Goal: Task Accomplishment & Management: Complete application form

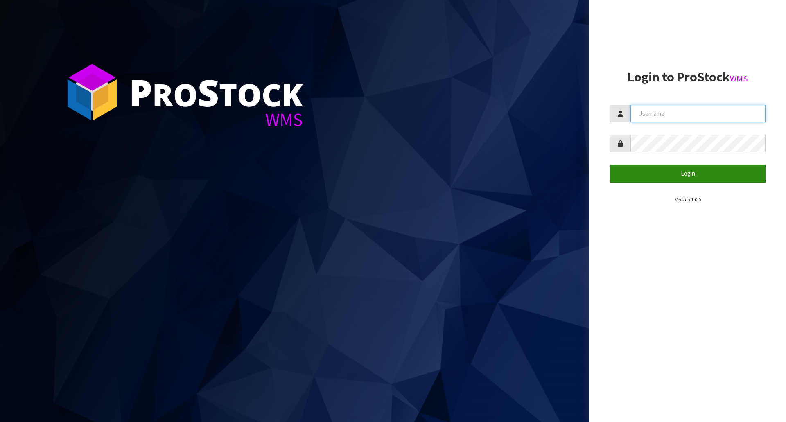
type input "[EMAIL_ADDRESS][DOMAIN_NAME]"
click at [685, 177] on button "Login" at bounding box center [688, 174] width 156 height 18
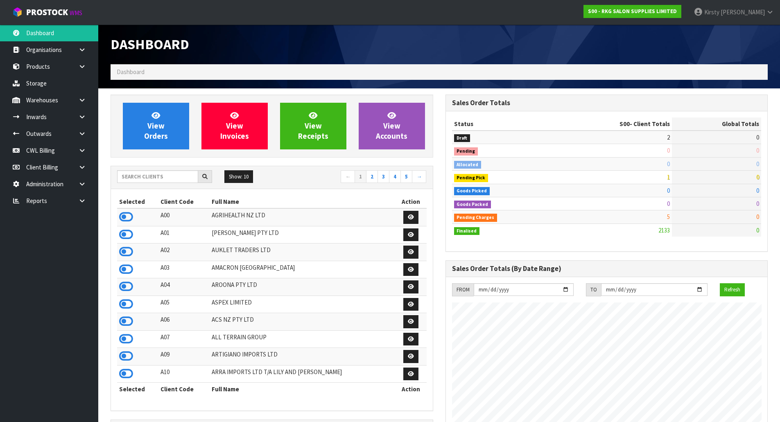
scroll to position [620, 334]
click at [80, 135] on icon at bounding box center [82, 134] width 8 height 6
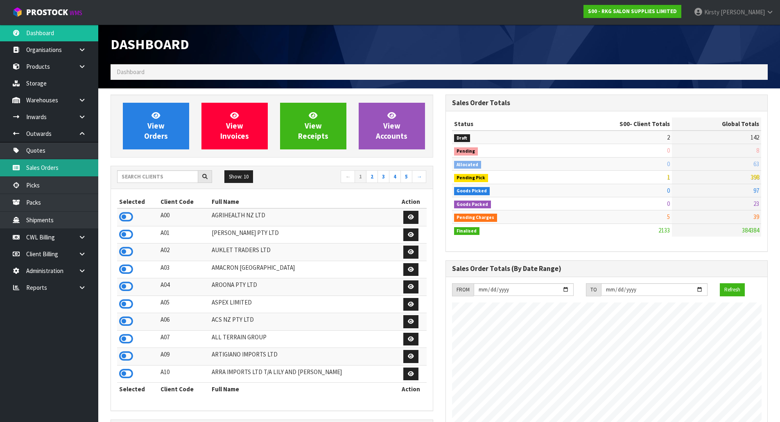
click at [38, 165] on link "Sales Orders" at bounding box center [49, 167] width 98 height 17
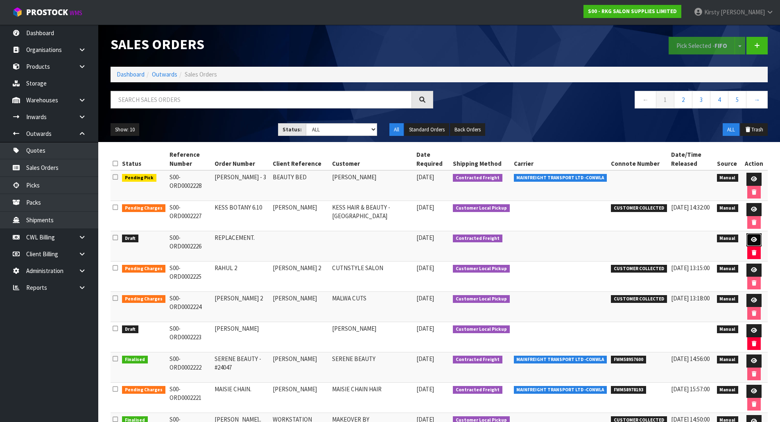
click at [751, 239] on icon at bounding box center [754, 239] width 6 height 5
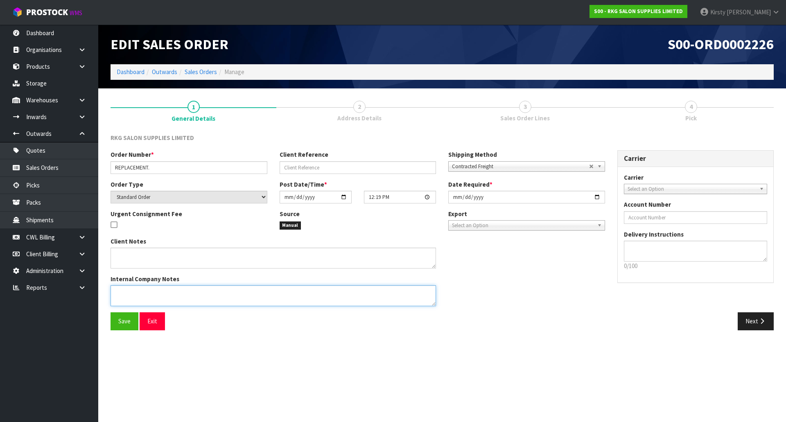
click at [144, 296] on textarea at bounding box center [273, 295] width 325 height 21
type textarea "PLEASE DISPATCH ASAP"
click at [127, 318] on span "Save" at bounding box center [124, 321] width 12 height 8
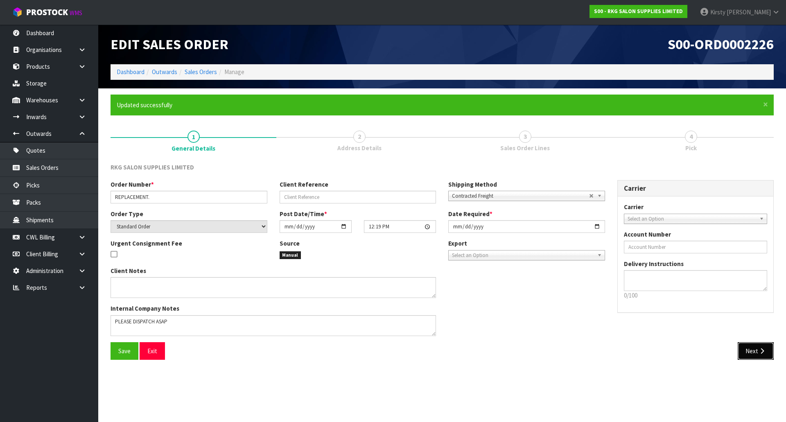
click at [753, 352] on button "Next" at bounding box center [756, 351] width 36 height 18
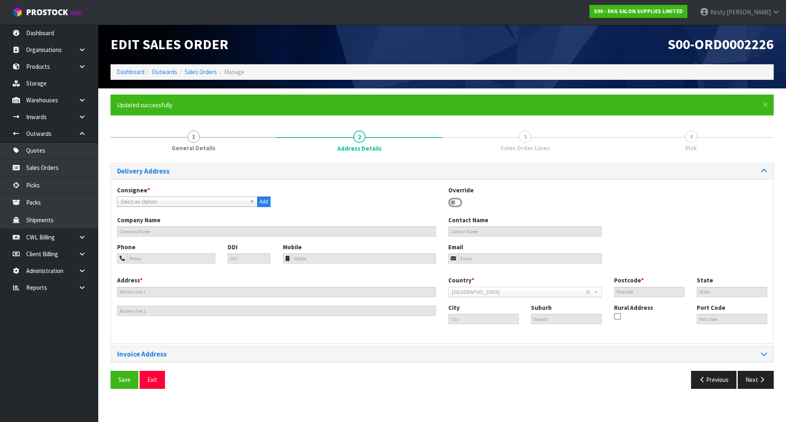
click at [459, 202] on icon at bounding box center [455, 202] width 14 height 12
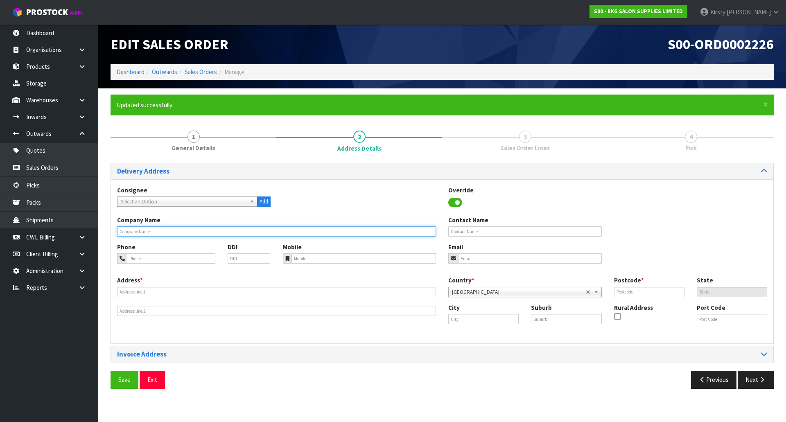
click at [130, 233] on input "text" at bounding box center [276, 231] width 319 height 10
type input "SERENYA HAIR RETREAT"
click at [461, 233] on input "text" at bounding box center [524, 231] width 153 height 10
type input "[PERSON_NAME]"
click at [146, 261] on input "tel" at bounding box center [171, 258] width 88 height 10
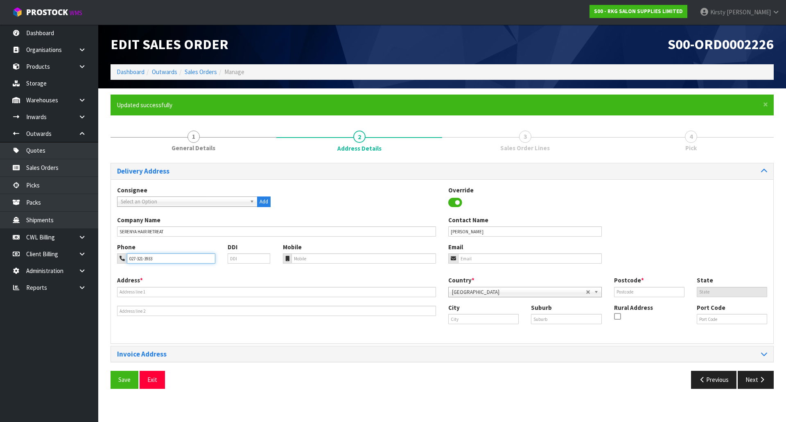
type input "027-321-3933"
click at [462, 258] on input "email" at bounding box center [530, 258] width 144 height 10
type input "h"
type input "[DOMAIN_NAME][EMAIL_ADDRESS][DOMAIN_NAME]"
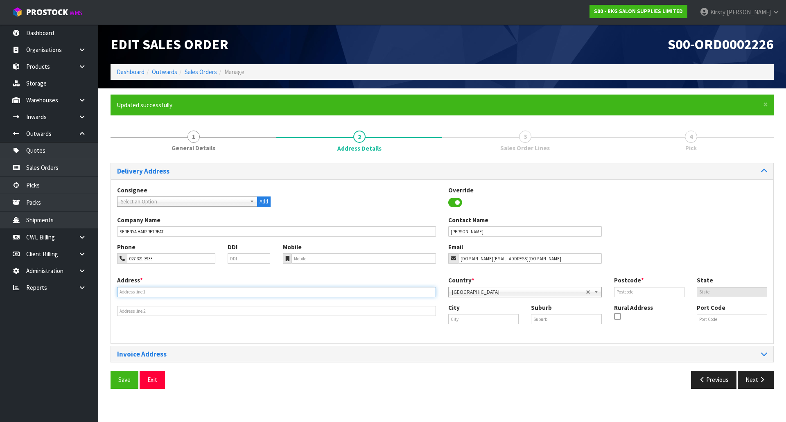
click at [128, 291] on input "text" at bounding box center [276, 292] width 319 height 10
type input "[STREET_ADDRESS]"
click at [455, 321] on input "text" at bounding box center [483, 319] width 70 height 10
click at [475, 329] on strong "Pukekoh" at bounding box center [469, 333] width 25 height 8
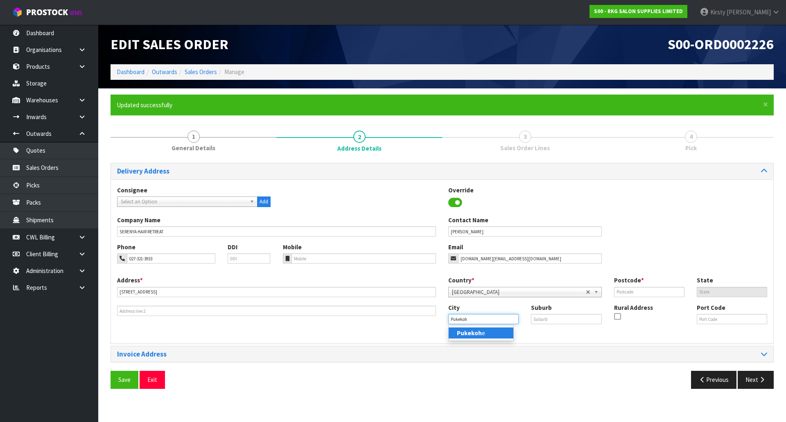
type input "Pukekohe"
click at [539, 319] on input "text" at bounding box center [566, 319] width 70 height 10
type input "."
click at [641, 290] on input "text" at bounding box center [649, 292] width 70 height 10
type input "2120"
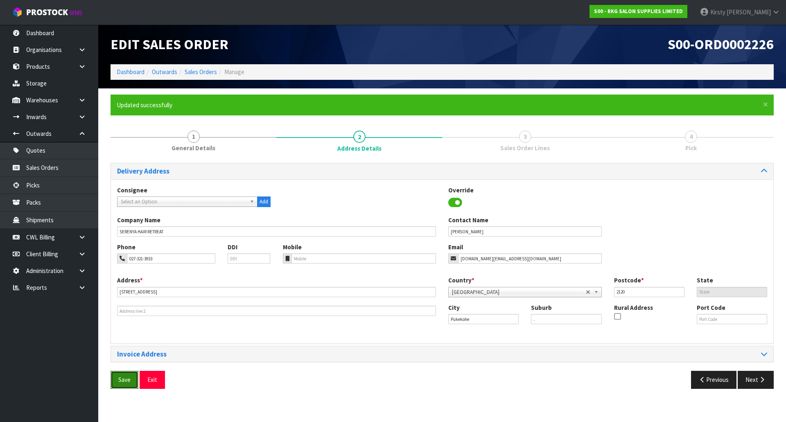
click at [129, 382] on span "Save" at bounding box center [124, 380] width 12 height 8
click at [765, 378] on icon "button" at bounding box center [762, 380] width 8 height 6
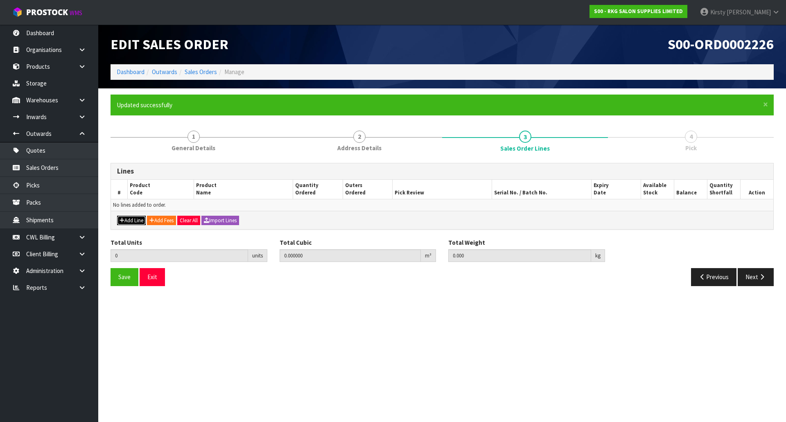
click at [128, 219] on button "Add Line" at bounding box center [131, 221] width 29 height 10
type input "0"
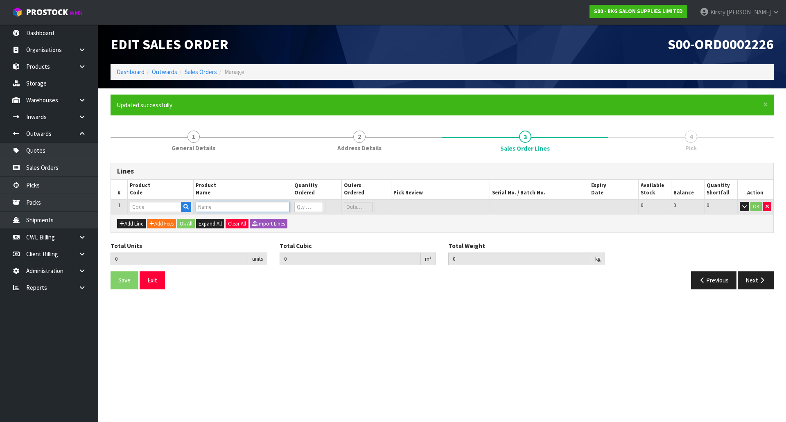
click at [213, 204] on input "text" at bounding box center [243, 207] width 94 height 10
type input "HAIR SP"
click at [172, 206] on input "text" at bounding box center [156, 207] width 52 height 10
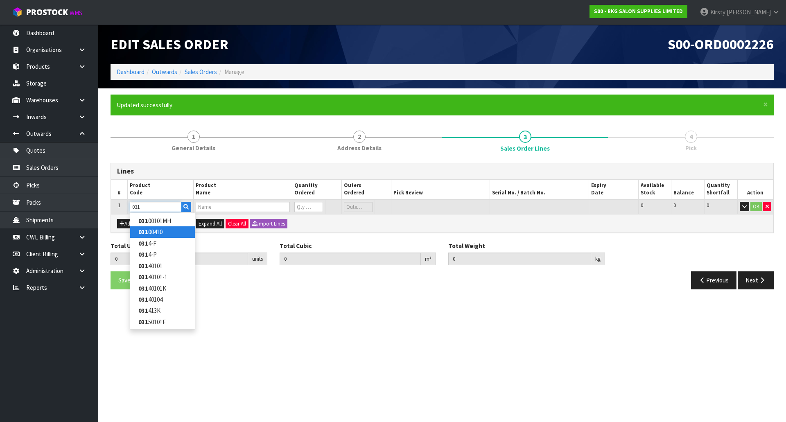
type input "031"
click at [281, 300] on section "× Close Updated successfully 1 General Details 2 Address Details 3 Sales Order …" at bounding box center [442, 194] width 688 height 213
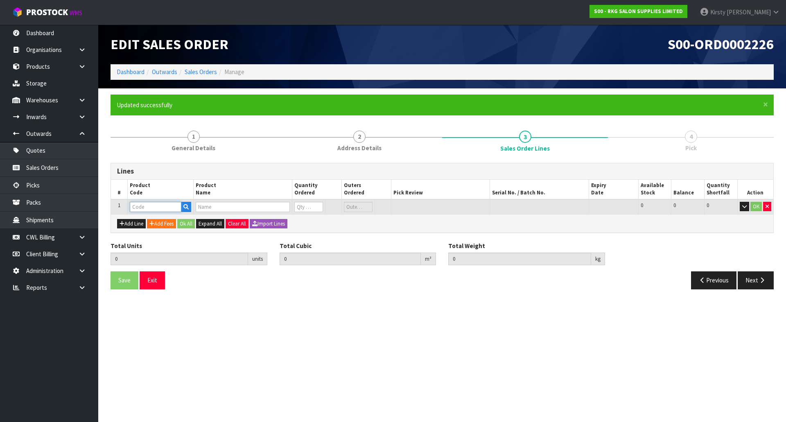
click at [154, 204] on input "text" at bounding box center [156, 207] width 52 height 10
type input "0317"
click at [169, 219] on link "0317 01PHS" at bounding box center [162, 220] width 65 height 11
type input "031701PHS"
type input "0.000000"
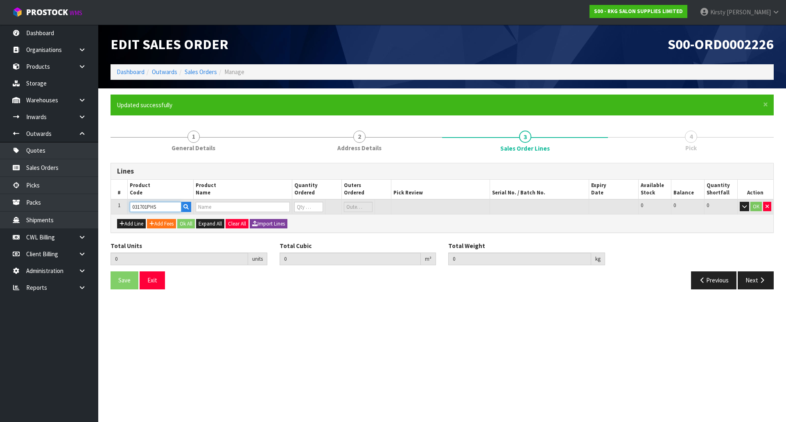
type input "0.000"
type input "[DATE] PORTABLE HAIR SPA"
type input "0"
type input "1"
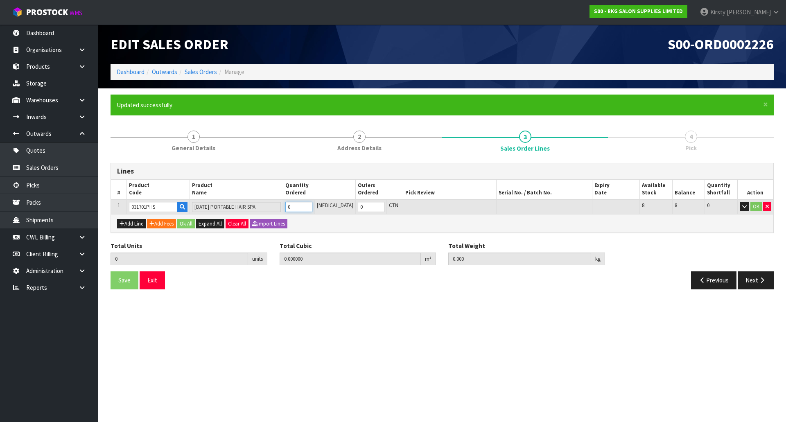
type input "0.09612"
type input "7.5"
type input "1"
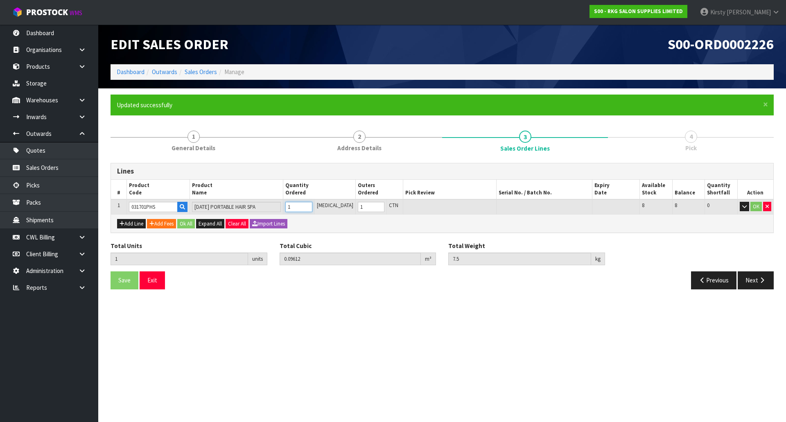
click at [312, 205] on input "1" at bounding box center [298, 207] width 27 height 10
click at [755, 205] on button "OK" at bounding box center [755, 207] width 11 height 10
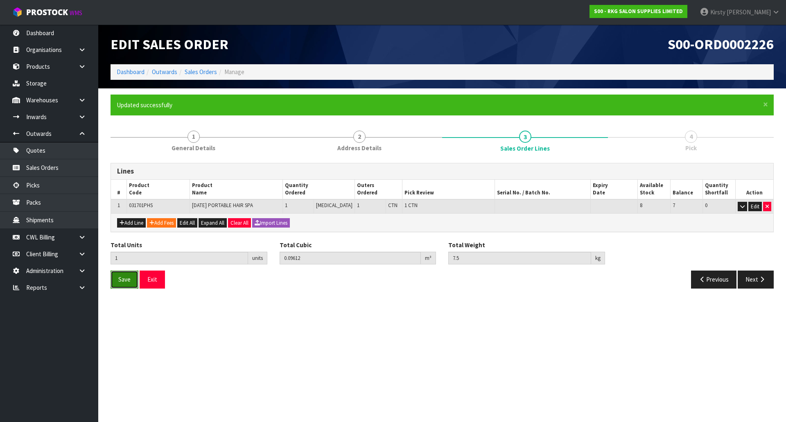
click at [125, 282] on span "Save" at bounding box center [124, 279] width 12 height 8
click at [755, 281] on button "Next" at bounding box center [756, 280] width 36 height 18
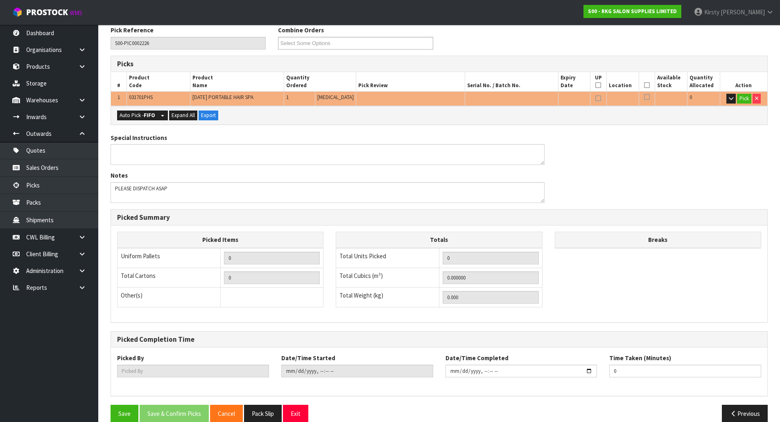
scroll to position [150, 0]
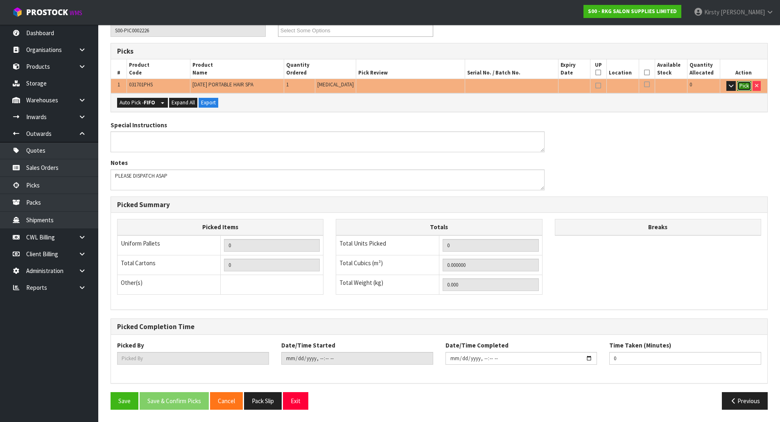
click at [746, 87] on button "Pick" at bounding box center [744, 86] width 14 height 10
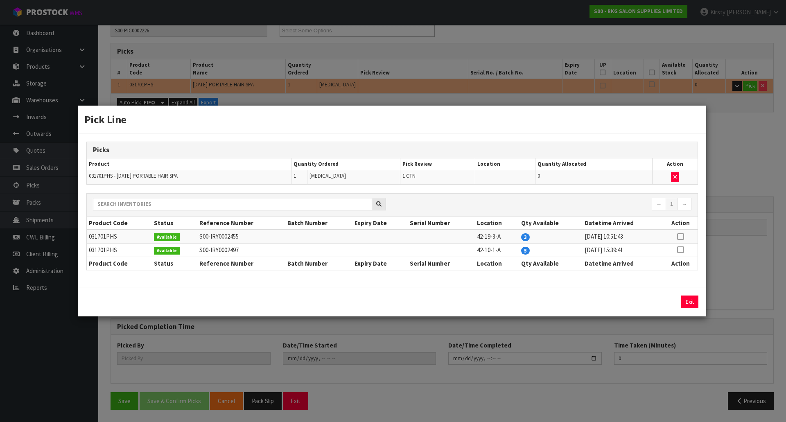
click at [681, 237] on icon at bounding box center [680, 237] width 7 height 0
click at [665, 302] on button "Assign Pick" at bounding box center [662, 302] width 34 height 13
type input "1"
type input "0.09612"
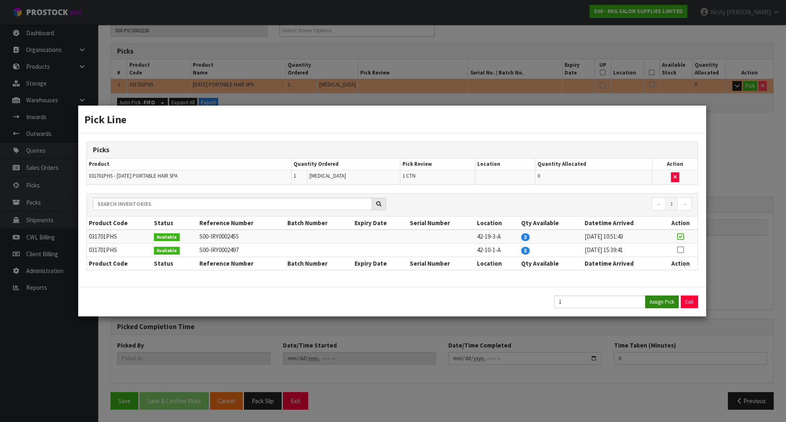
type input "7.5"
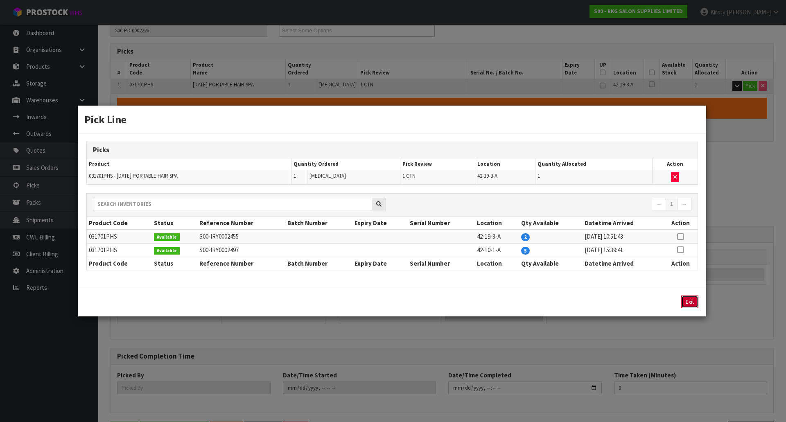
click at [684, 300] on button "Exit" at bounding box center [689, 302] width 17 height 13
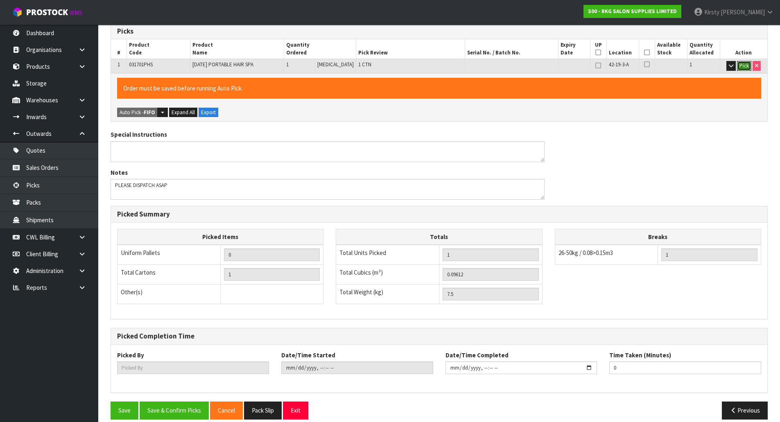
scroll to position [180, 0]
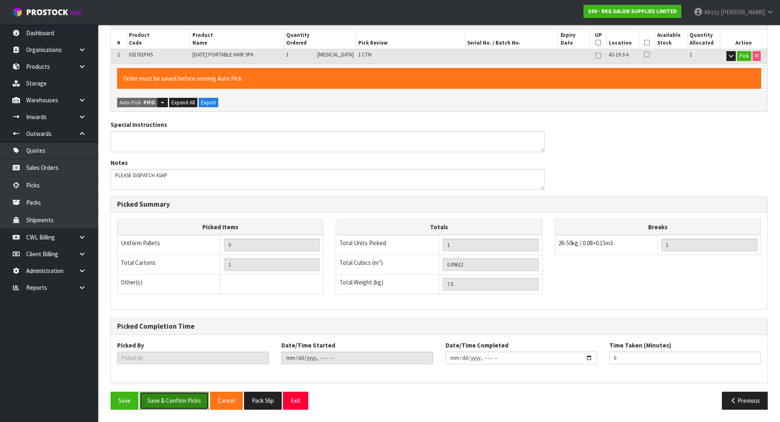
click at [178, 399] on button "Save & Confirm Picks" at bounding box center [174, 401] width 69 height 18
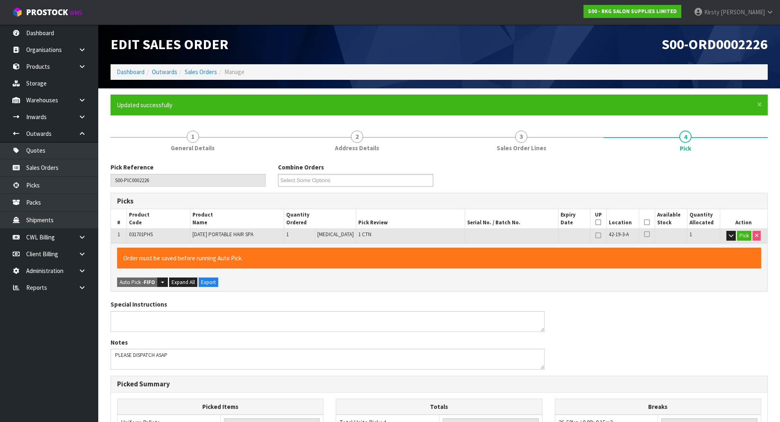
type input "[PERSON_NAME]"
type input "[DATE]T16:31:40"
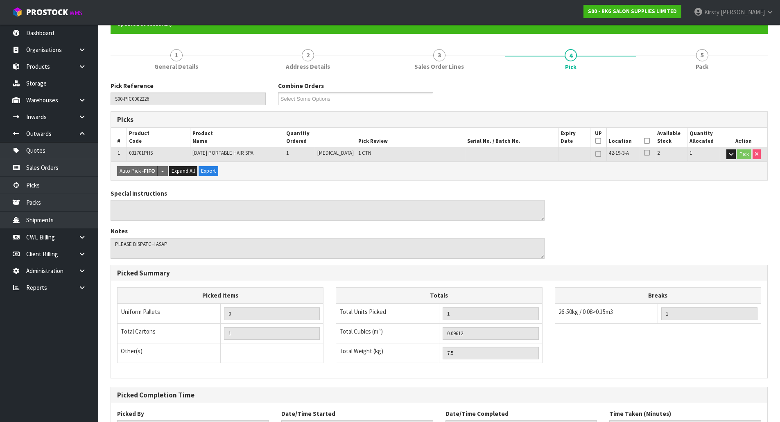
scroll to position [150, 0]
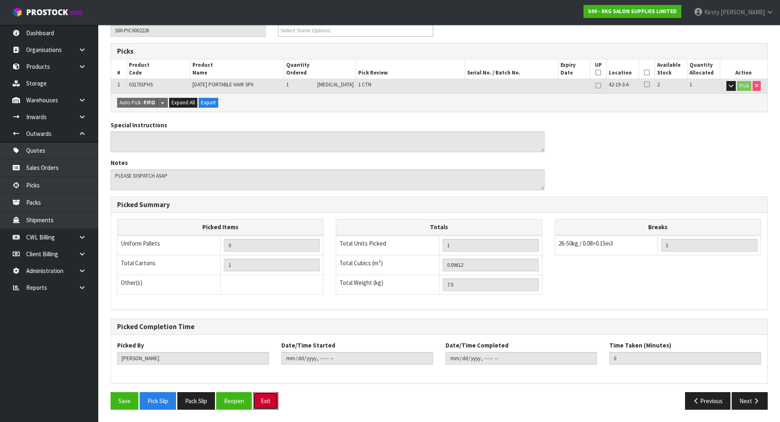
click at [274, 402] on button "Exit" at bounding box center [265, 401] width 25 height 18
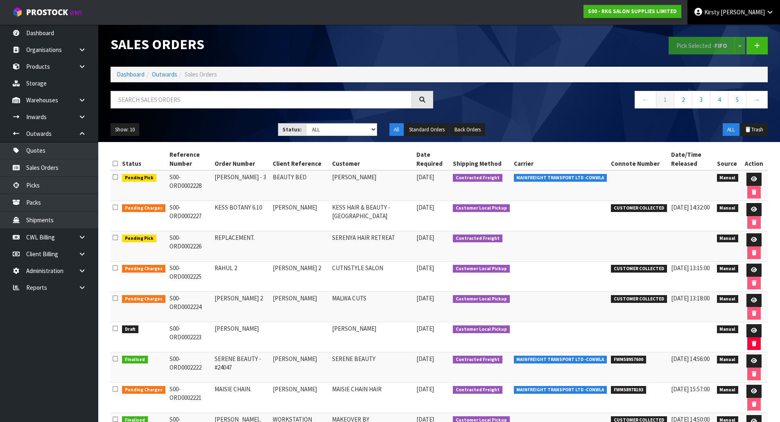
click at [719, 10] on span "Kirsty" at bounding box center [711, 12] width 15 height 8
click at [734, 31] on link "Logout" at bounding box center [747, 32] width 65 height 11
